Goal: Find specific page/section: Find specific page/section

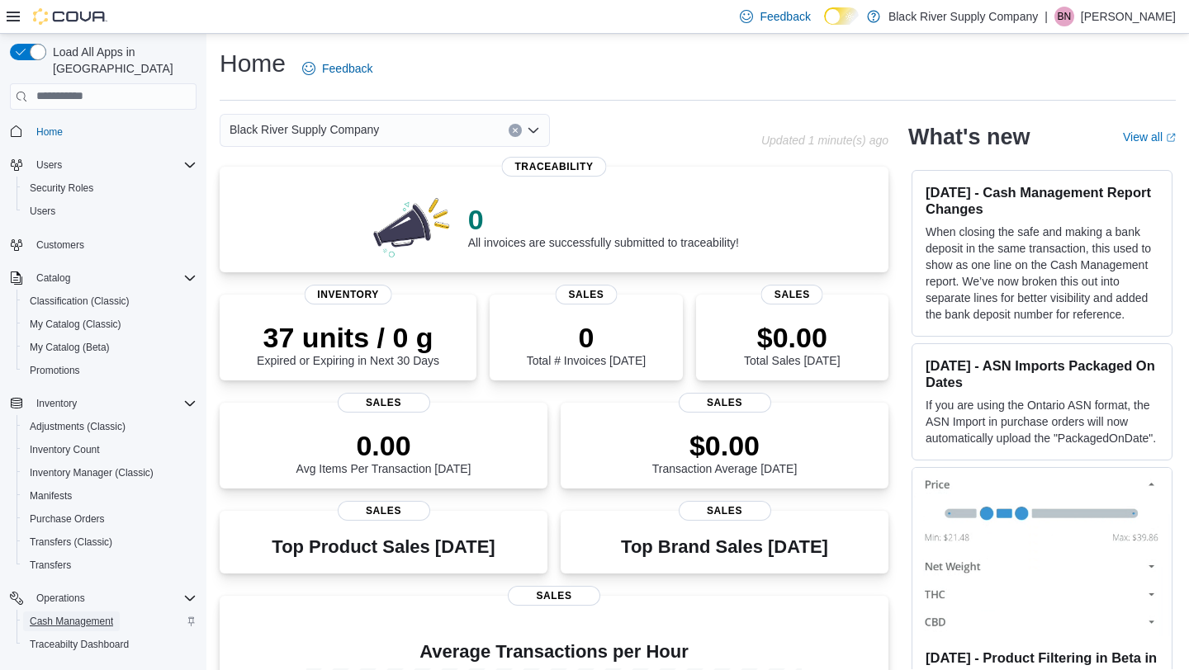
click at [87, 615] on span "Cash Management" at bounding box center [71, 621] width 83 height 13
